Goal: Navigation & Orientation: Find specific page/section

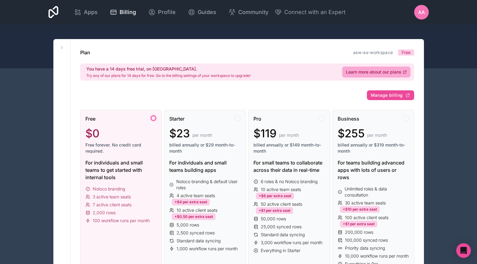
click at [152, 121] on div at bounding box center [154, 118] width 6 height 6
click at [153, 120] on div at bounding box center [154, 118] width 6 height 6
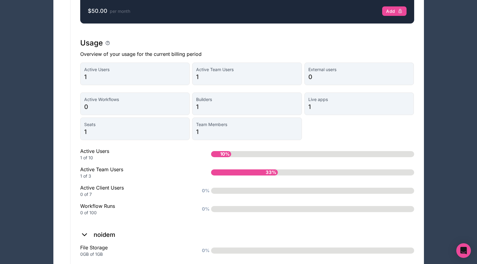
scroll to position [427, 0]
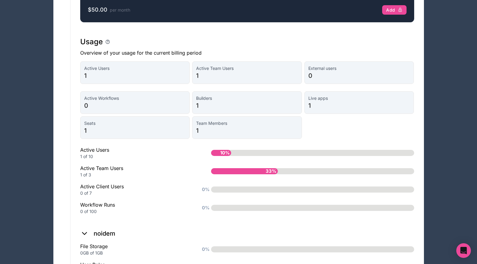
click at [118, 80] on span "1" at bounding box center [135, 75] width 102 height 9
click at [223, 80] on span "1" at bounding box center [247, 75] width 102 height 9
click at [342, 80] on span "0" at bounding box center [360, 75] width 102 height 9
drag, startPoint x: 310, startPoint y: 105, endPoint x: 238, endPoint y: 107, distance: 72.4
click at [310, 101] on span "Live apps" at bounding box center [360, 98] width 102 height 6
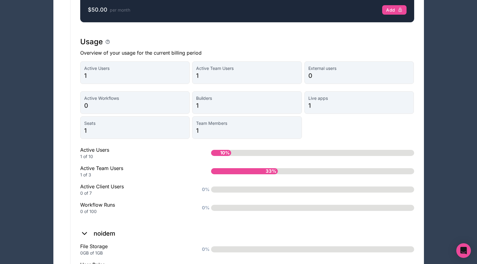
click at [238, 107] on span "1" at bounding box center [247, 105] width 102 height 9
click at [84, 114] on div "Active Workflows 0" at bounding box center [135, 102] width 110 height 23
drag, startPoint x: 88, startPoint y: 132, endPoint x: 190, endPoint y: 132, distance: 102.0
click at [93, 126] on span "Seats" at bounding box center [135, 123] width 102 height 6
click at [190, 132] on div "Seats 1" at bounding box center [135, 127] width 110 height 23
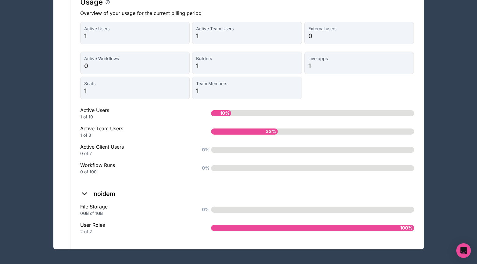
click at [87, 191] on icon at bounding box center [84, 194] width 9 height 9
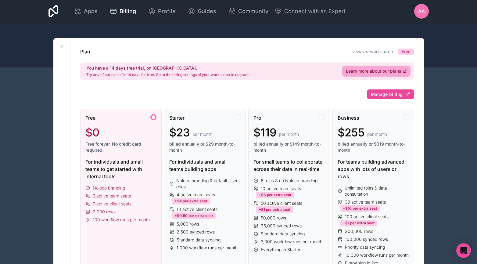
scroll to position [0, 0]
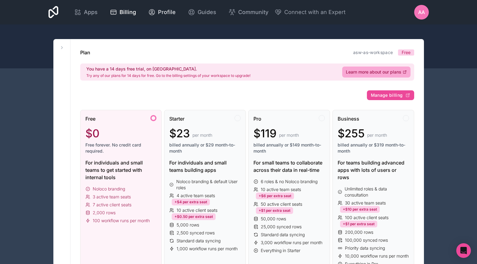
click at [154, 13] on icon at bounding box center [151, 12] width 7 height 7
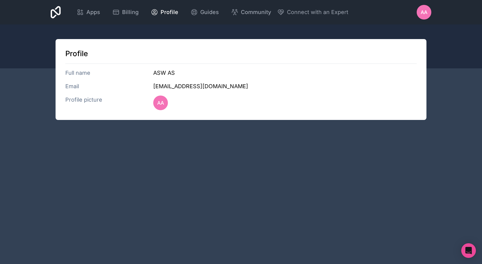
drag, startPoint x: 183, startPoint y: 84, endPoint x: 164, endPoint y: 95, distance: 22.0
click at [164, 95] on div "Profile Full name ASW AS Email [EMAIL_ADDRESS][DOMAIN_NAME] Profile picture AA" at bounding box center [241, 79] width 371 height 81
click at [210, 10] on span "Guides" at bounding box center [209, 12] width 19 height 9
click at [89, 11] on span "Apps" at bounding box center [93, 12] width 14 height 9
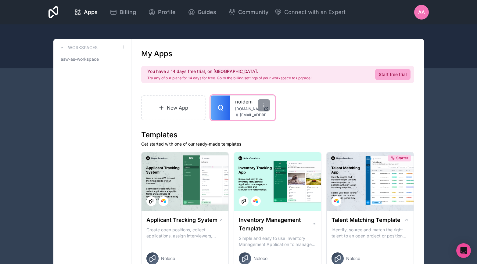
click at [233, 108] on div "noidem [DOMAIN_NAME] [EMAIL_ADDRESS][DOMAIN_NAME]" at bounding box center [252, 108] width 45 height 24
click at [245, 110] on span "[DOMAIN_NAME]" at bounding box center [248, 109] width 26 height 5
